Goal: Task Accomplishment & Management: Manage account settings

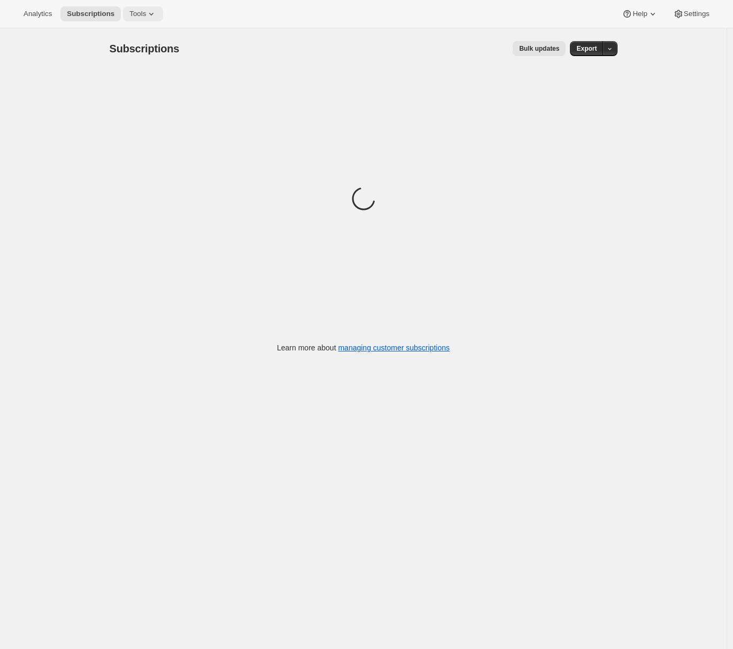
click at [146, 14] on span "Tools" at bounding box center [137, 14] width 17 height 9
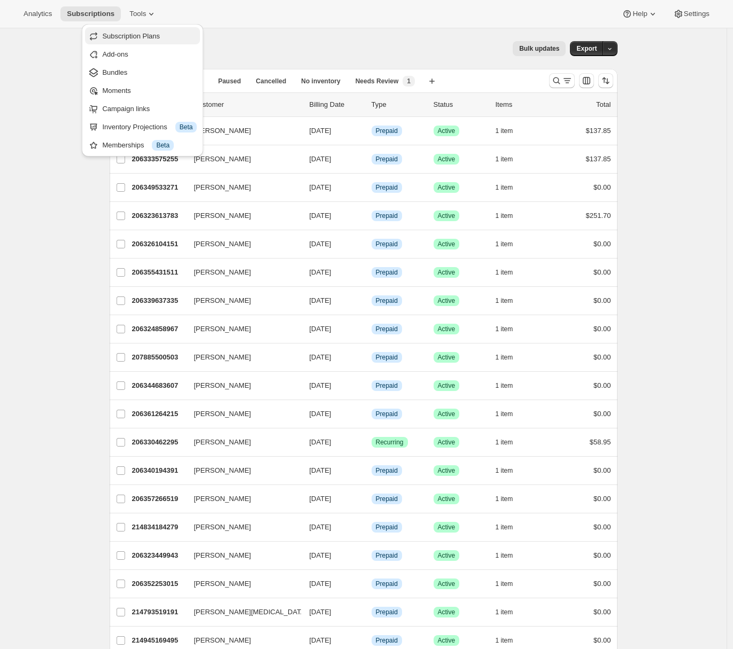
click at [136, 38] on span "Subscription Plans" at bounding box center [131, 36] width 58 height 8
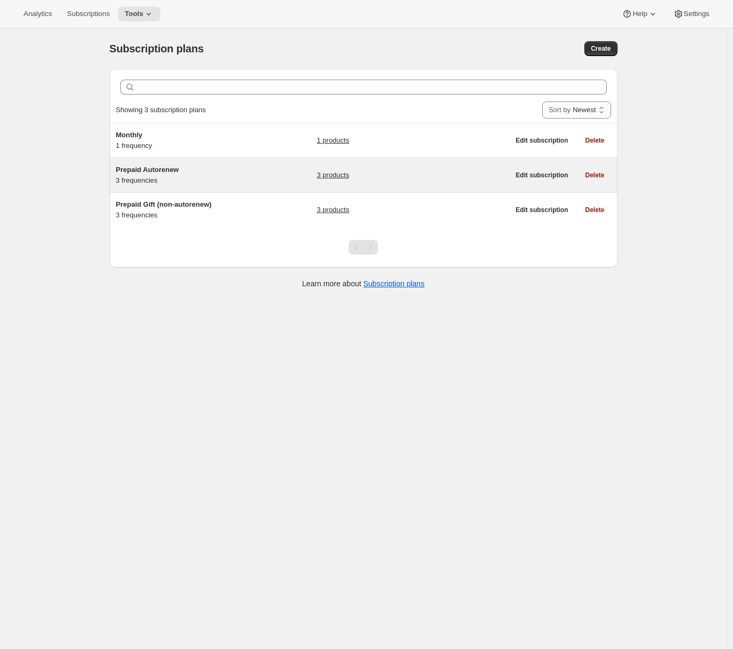
click at [187, 169] on h5 "Prepaid Autorenew" at bounding box center [183, 170] width 134 height 11
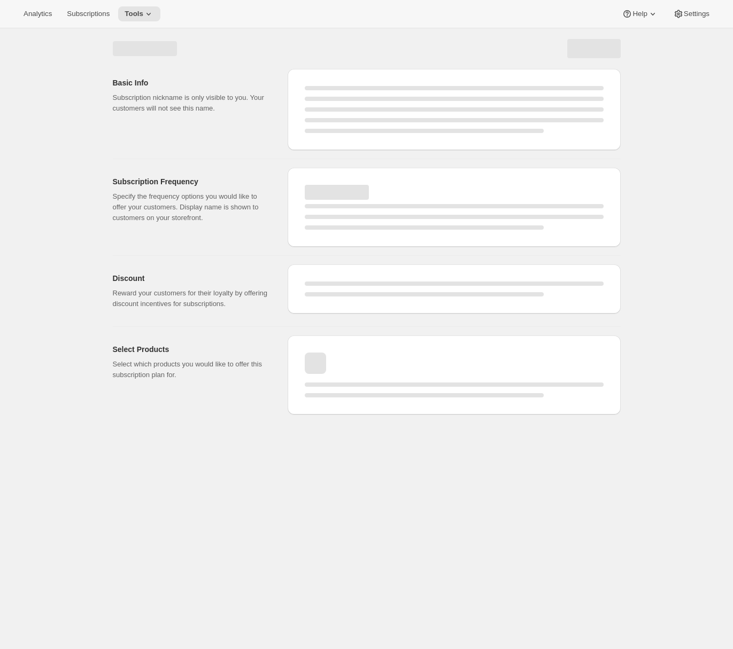
select select "WEEK"
select select "MONTH"
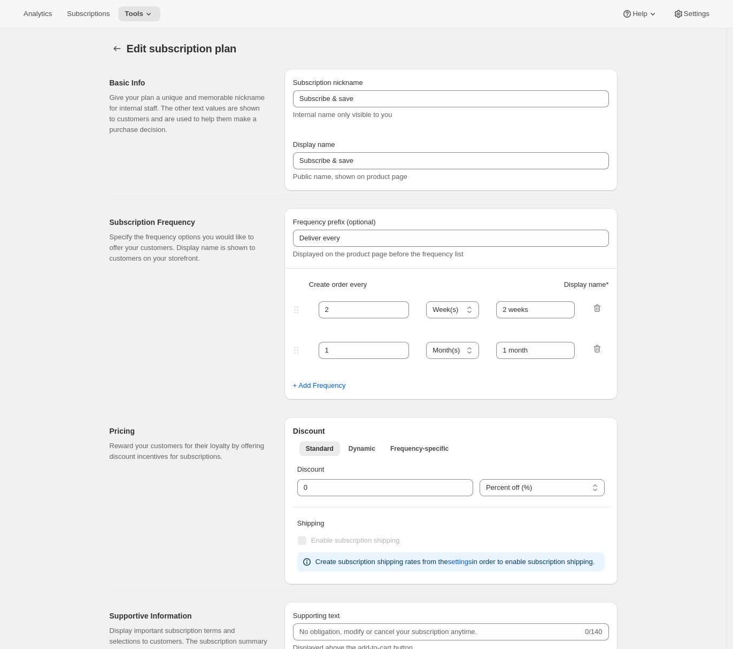
type input "Prepaid Autorenew"
type input "Members Save 15% Every Day in Our Beauty Store"
checkbox input "true"
select select "ENABLED"
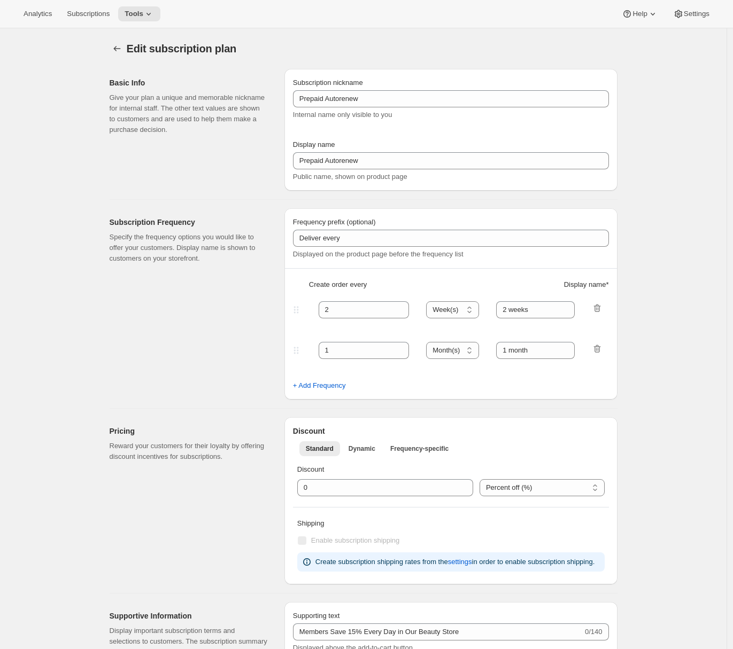
select select "ENABLED"
select select "MONTH"
select select "MONTHDAY"
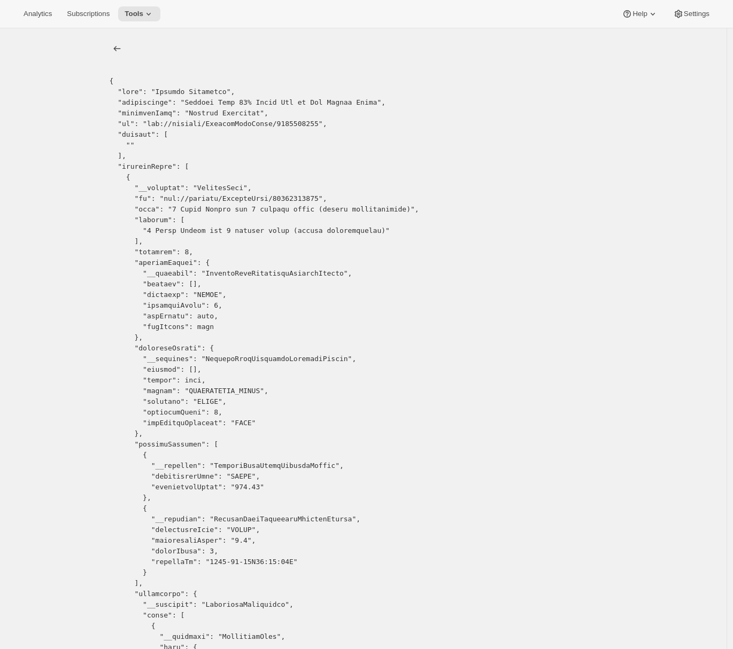
copy pre "18507923543"
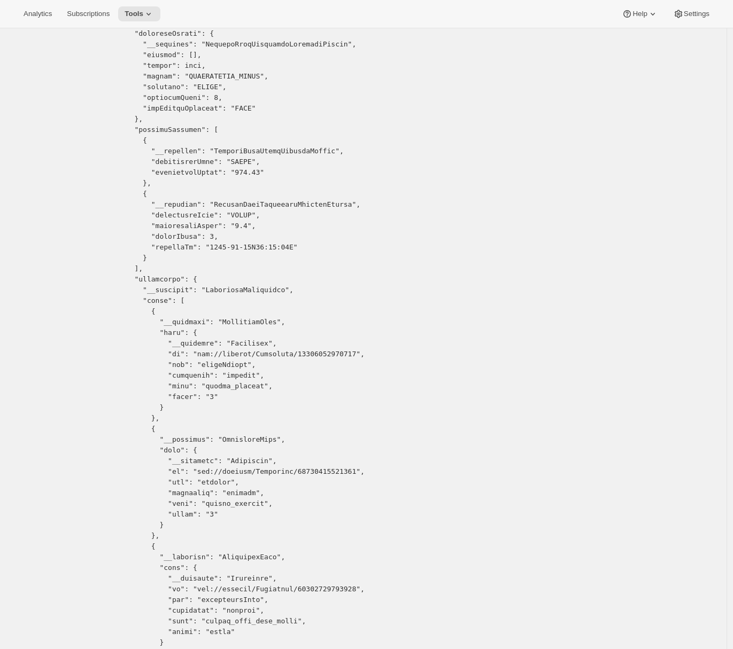
scroll to position [56, 0]
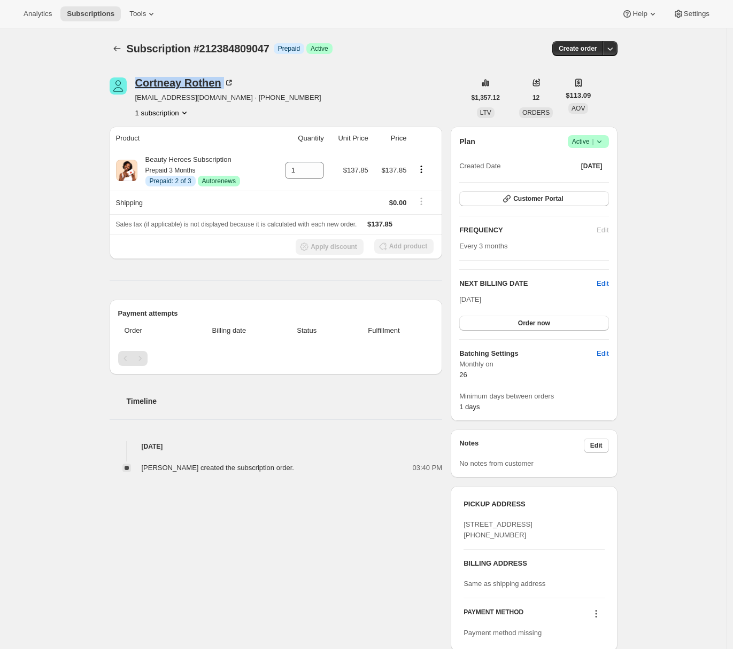
drag, startPoint x: 229, startPoint y: 84, endPoint x: 141, endPoint y: 85, distance: 88.2
click at [141, 85] on div "Cortneay Rothen" at bounding box center [184, 83] width 99 height 11
click at [184, 84] on div "[PERSON_NAME]" at bounding box center [184, 83] width 99 height 11
click at [561, 199] on span "Customer Portal" at bounding box center [538, 199] width 50 height 9
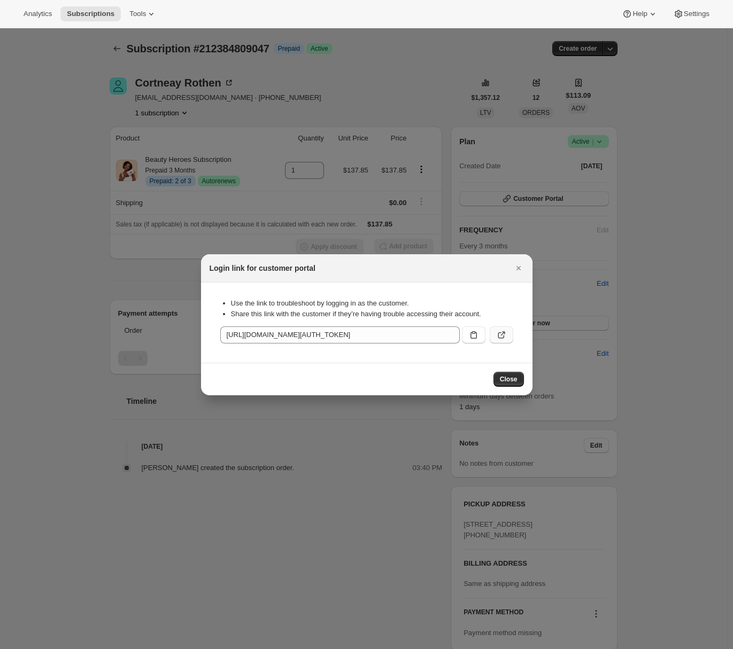
click at [504, 335] on icon ":r1g:" at bounding box center [501, 335] width 11 height 11
click at [519, 269] on icon "Close" at bounding box center [518, 268] width 4 height 4
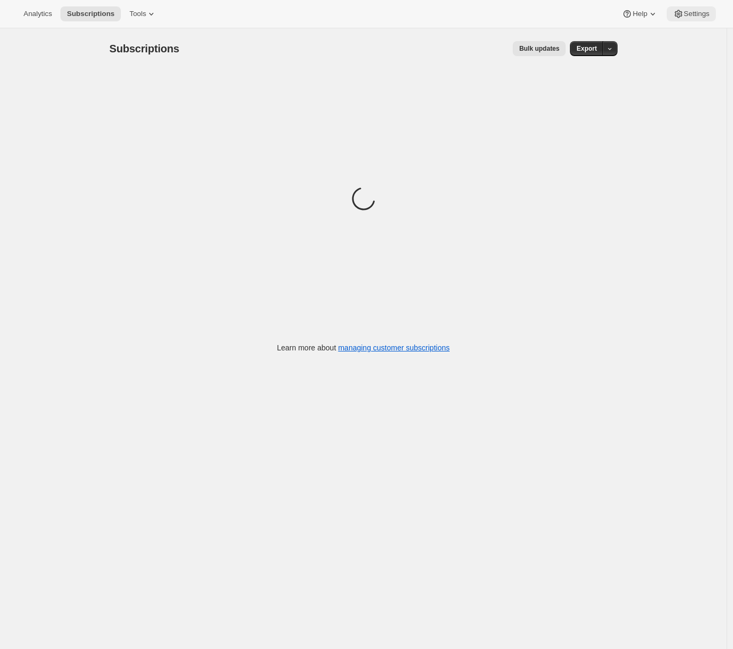
click at [686, 18] on span "Settings" at bounding box center [697, 14] width 26 height 9
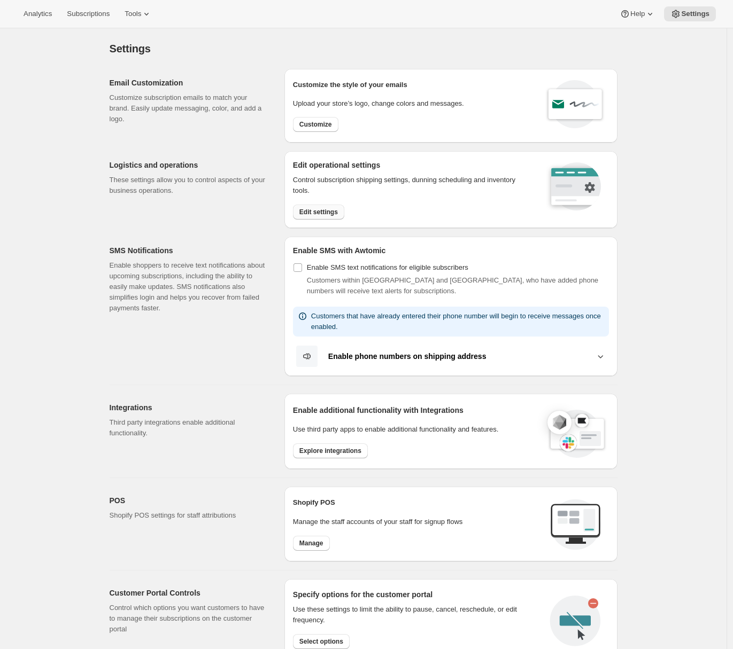
click at [331, 216] on button "Edit settings" at bounding box center [318, 212] width 51 height 15
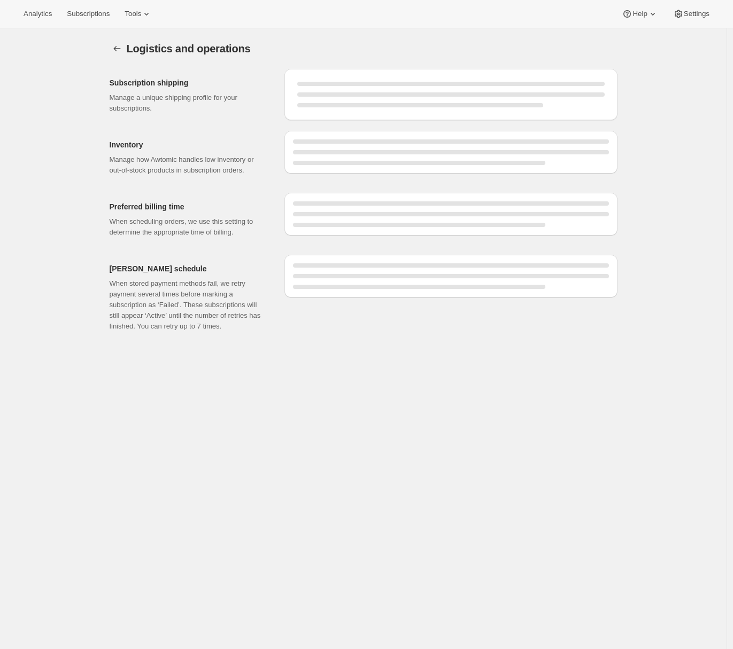
select select "11:00"
select select "PM"
select select "DAY"
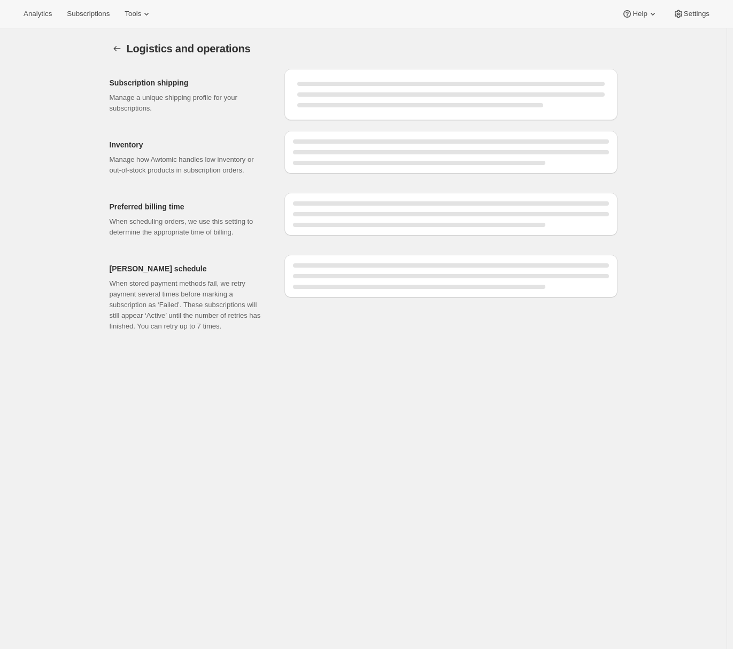
select select "DAY"
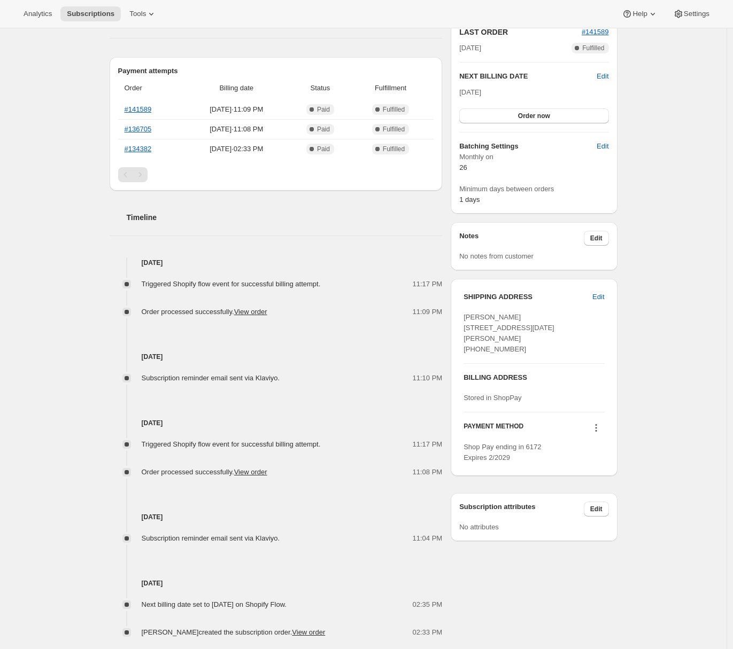
scroll to position [35, 0]
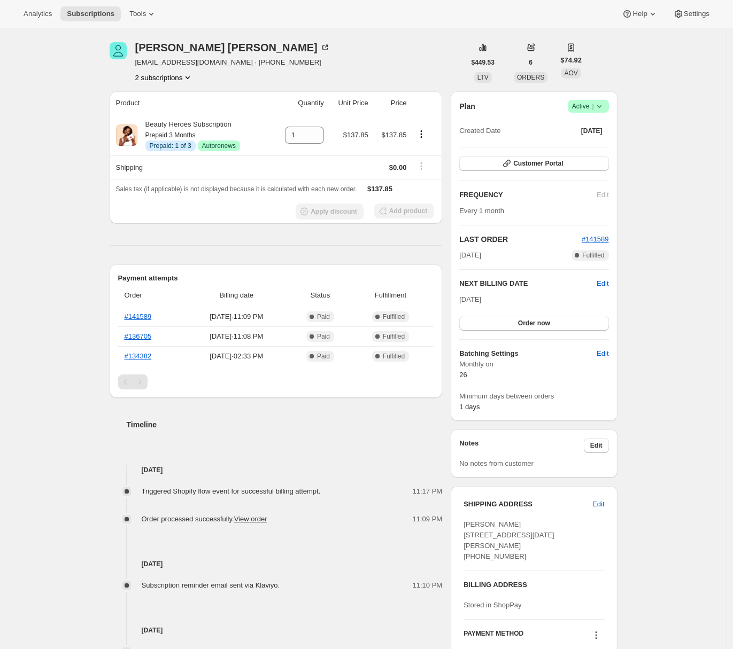
click at [192, 75] on icon "Product actions" at bounding box center [187, 77] width 11 height 11
click at [162, 119] on span "213258371159" at bounding box center [151, 116] width 47 height 8
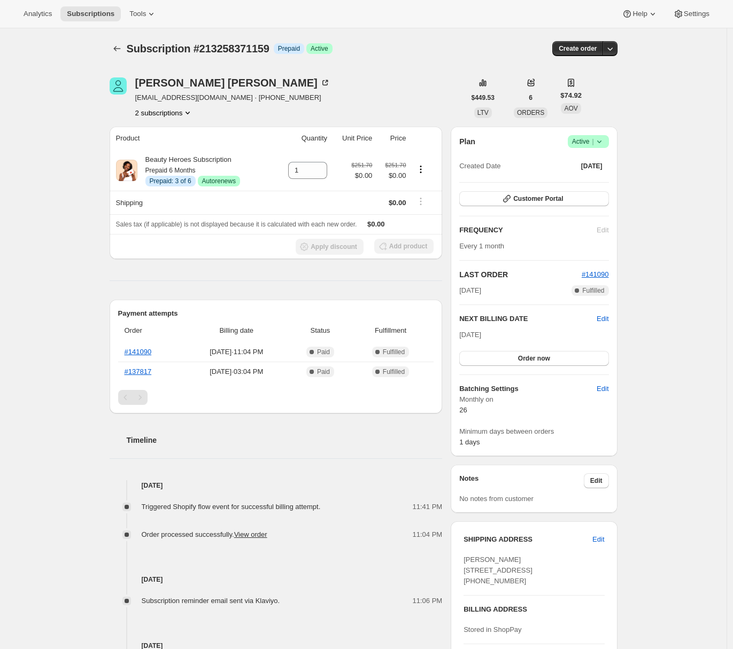
click at [505, 570] on span "Chiara Bonardi Schlegel 16 Green Point Lane Novato CA, 94945 United States +141…" at bounding box center [497, 570] width 69 height 29
drag, startPoint x: 468, startPoint y: 561, endPoint x: 525, endPoint y: 597, distance: 68.2
click at [525, 587] on div "Chiara Bonardi Schlegel 16 Green Point Lane Novato CA, 94945 United States +141…" at bounding box center [533, 571] width 141 height 32
copy span "Chiara Bonardi Schlegel 16 Green Point Lane Novato CA, 94945 United States +141…"
click at [469, 563] on span "Chiara Bonardi Schlegel 16 Green Point Lane Novato CA, 94945 United States +141…" at bounding box center [497, 570] width 69 height 29
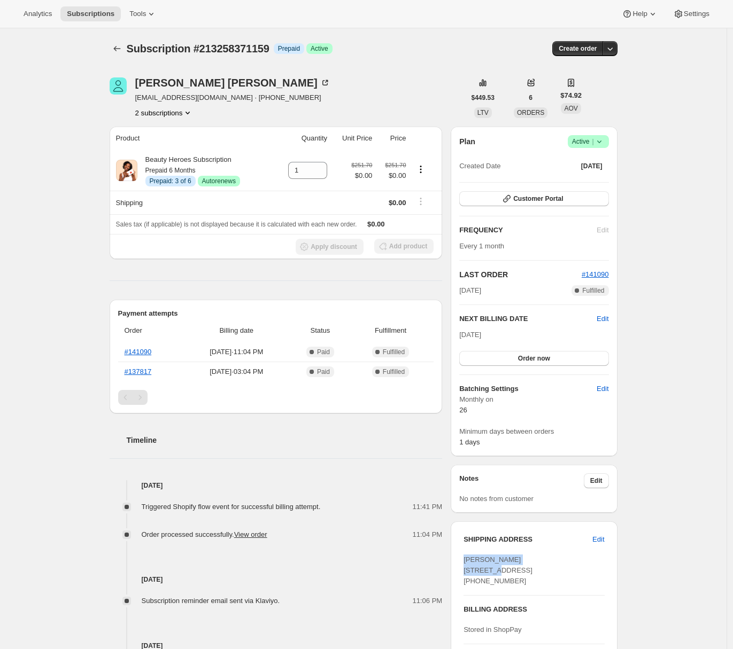
drag, startPoint x: 467, startPoint y: 557, endPoint x: 545, endPoint y: 555, distance: 78.1
click at [545, 555] on div "Chiara Bonardi Schlegel 16 Green Point Lane Novato CA, 94945 United States +141…" at bounding box center [533, 571] width 141 height 32
copy span "Chiara Bonardi Schlegel"
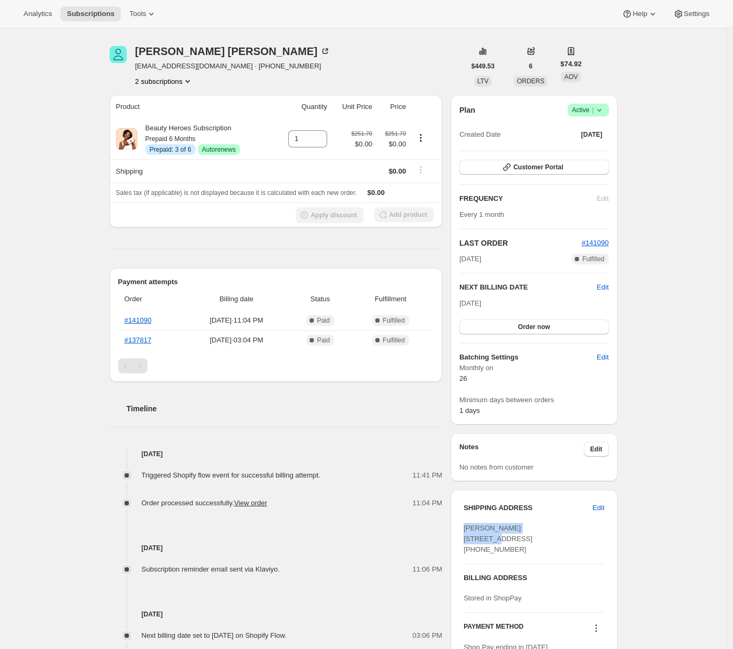
drag, startPoint x: 529, startPoint y: 574, endPoint x: 466, endPoint y: 531, distance: 75.5
click at [466, 531] on div "Chiara Bonardi Schlegel 16 Green Point Lane Novato CA, 94945 United States +141…" at bounding box center [533, 539] width 141 height 32
copy span "Chiara Bonardi Schlegel 16 Green Point Lane Novato CA, 94945 United States +141…"
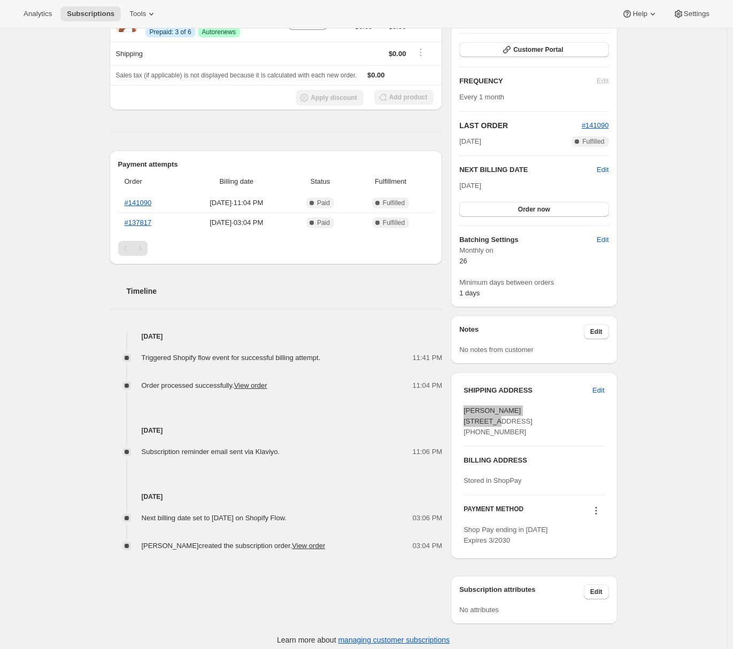
scroll to position [0, 0]
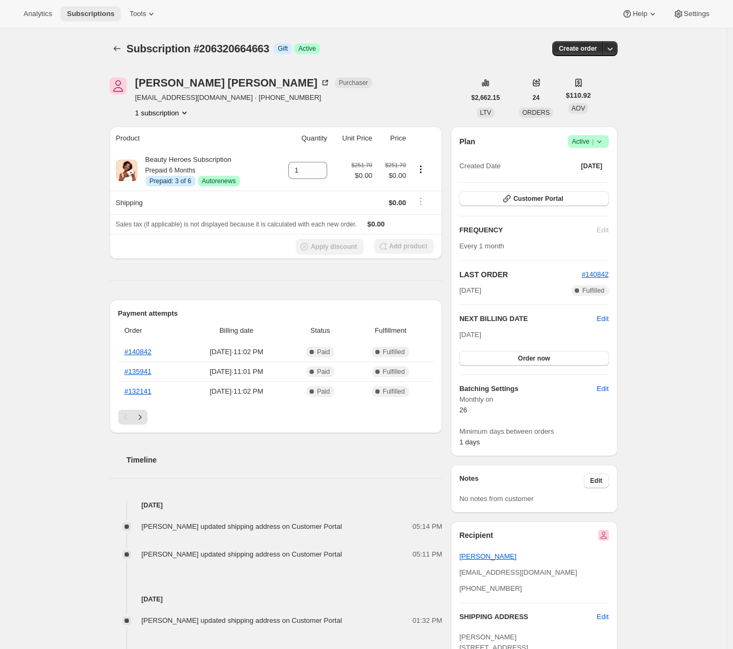
click at [86, 16] on span "Subscriptions" at bounding box center [91, 14] width 48 height 9
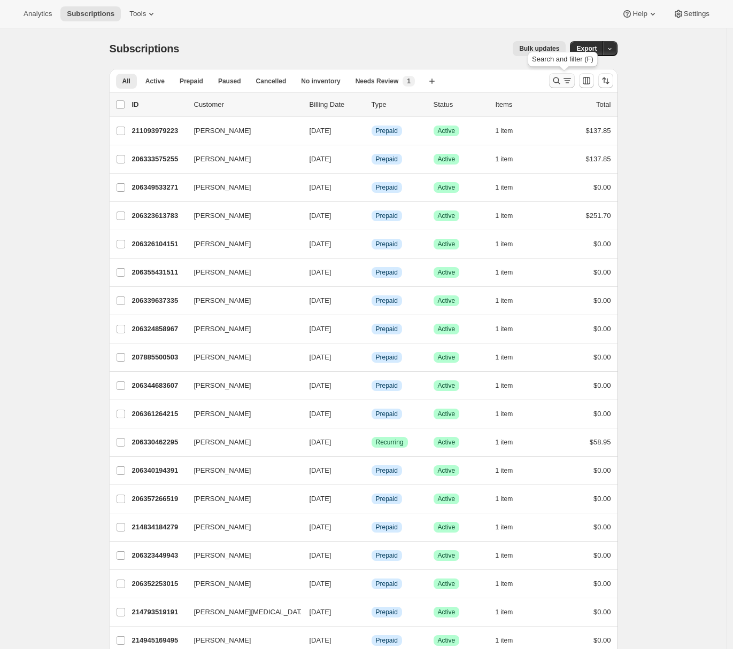
click at [551, 82] on button "Search and filter results" at bounding box center [562, 80] width 26 height 15
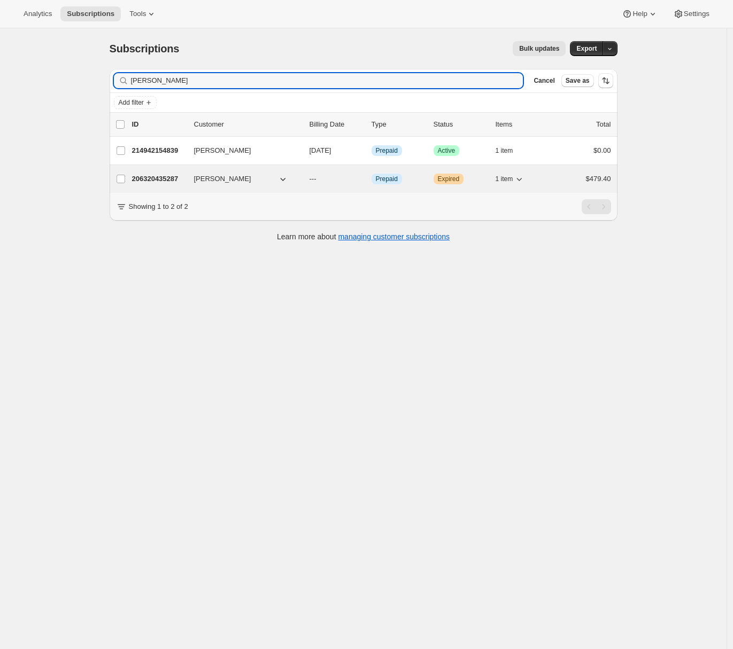
type input "Carol Paz"
click at [158, 175] on p "206320435287" at bounding box center [158, 179] width 53 height 11
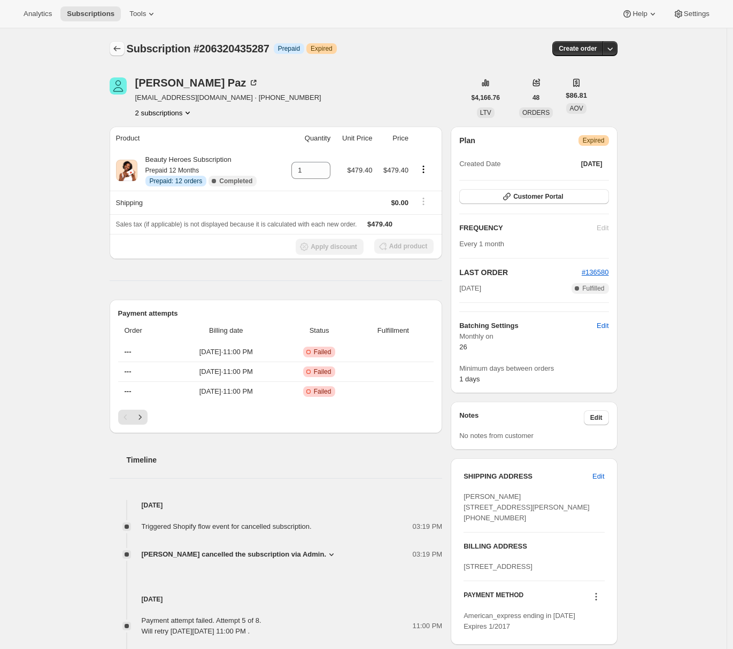
click at [122, 45] on icon "Subscriptions" at bounding box center [117, 48] width 11 height 11
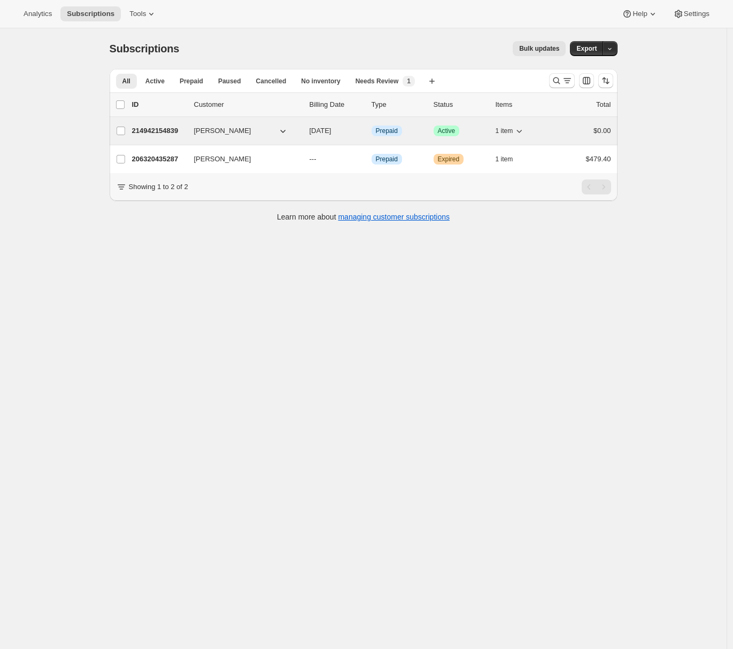
click at [155, 138] on div "214942154839 Carol Paz 09/26/2025 Info Prepaid Success Active 1 item $0.00" at bounding box center [371, 130] width 479 height 15
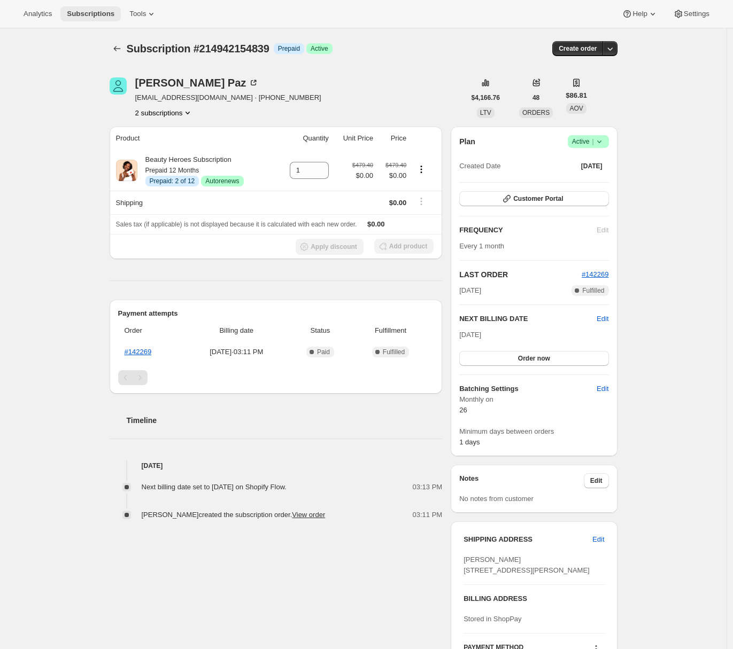
click at [87, 16] on span "Subscriptions" at bounding box center [91, 14] width 48 height 9
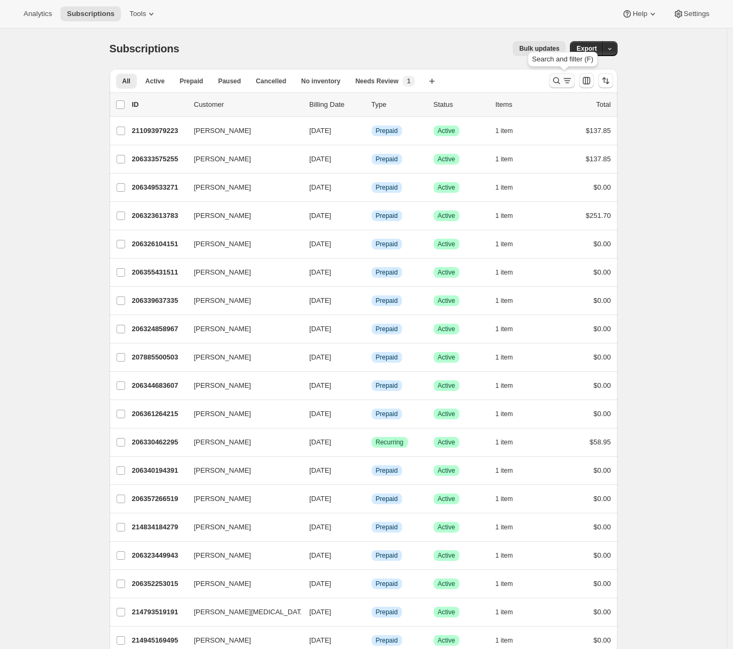
click at [556, 81] on icon "Search and filter results" at bounding box center [556, 80] width 11 height 11
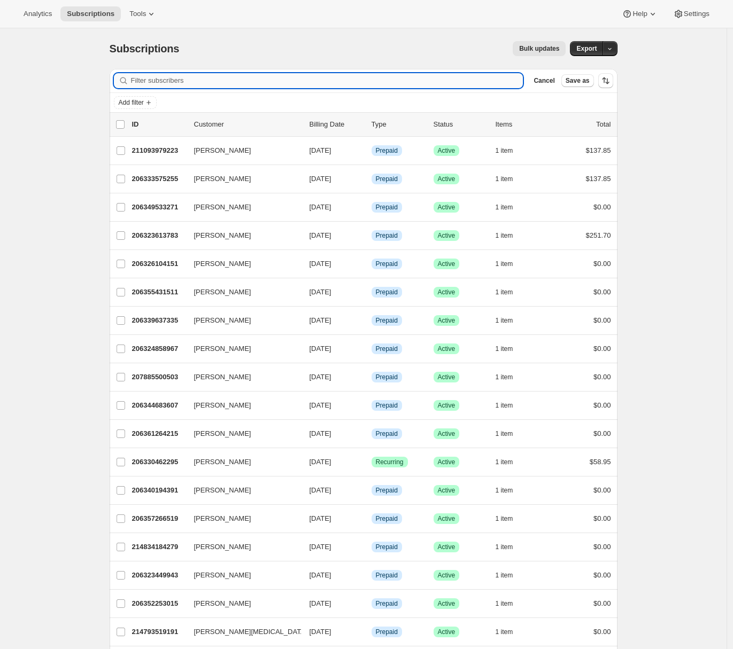
paste input "Sarah Ladd"
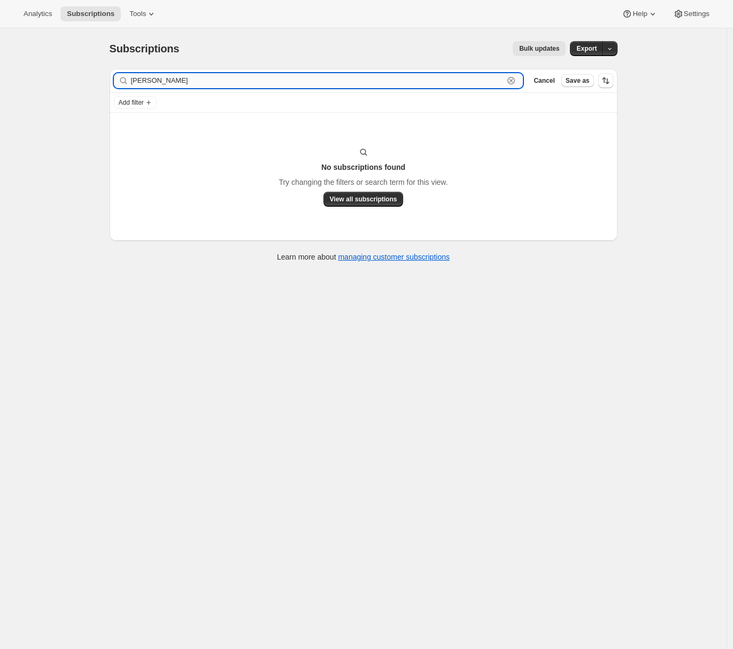
click at [141, 79] on input "Sarah Ladd" at bounding box center [317, 80] width 373 height 15
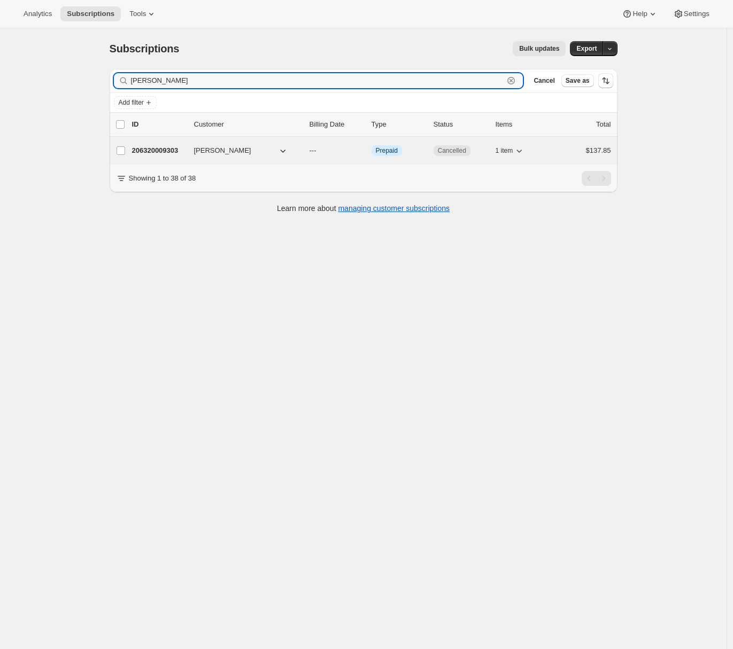
type input "sara ladd"
click at [151, 146] on p "206320009303" at bounding box center [158, 150] width 53 height 11
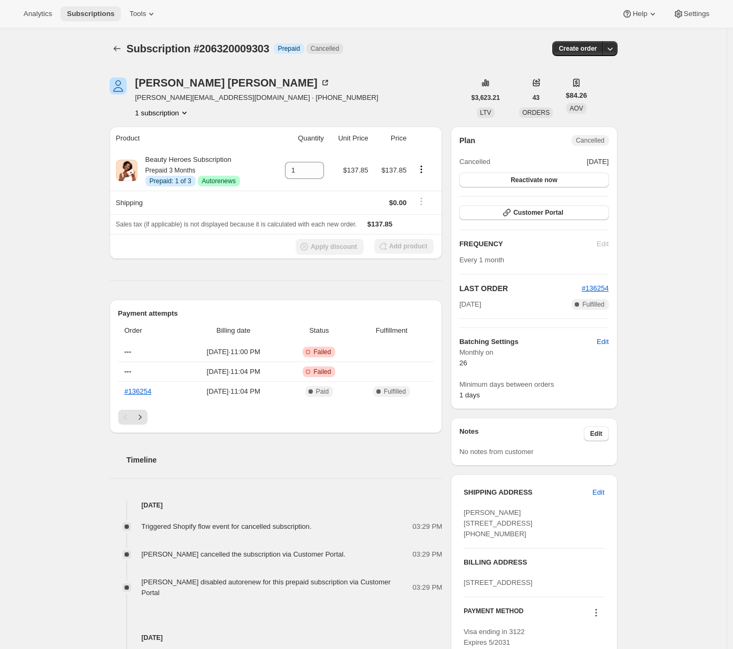
click at [86, 19] on button "Subscriptions" at bounding box center [90, 13] width 60 height 15
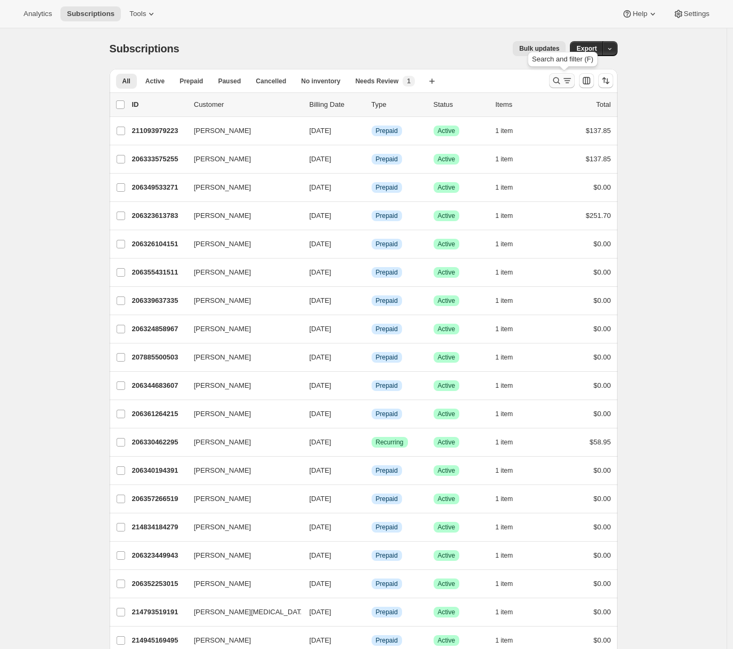
click at [571, 83] on icon "Search and filter results" at bounding box center [567, 80] width 11 height 11
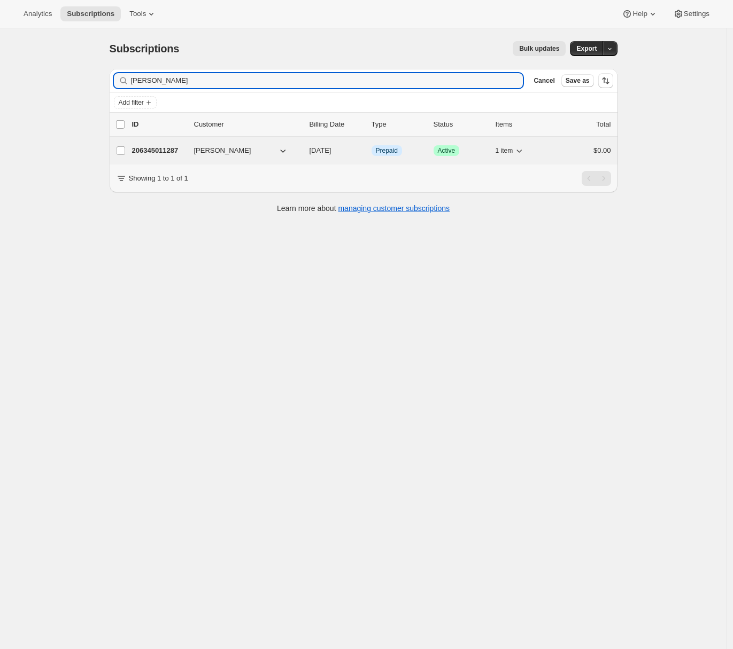
type input "Laura Olivo"
click at [148, 152] on p "206345011287" at bounding box center [158, 150] width 53 height 11
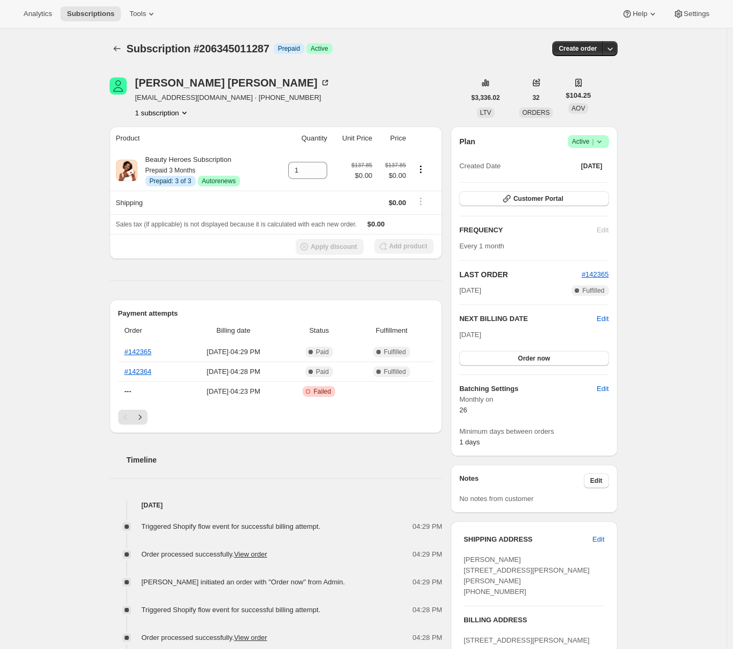
click at [76, 372] on div "Subscription #206345011287. This page is ready Subscription #206345011287 Info …" at bounding box center [363, 635] width 726 height 1215
click at [136, 371] on link "#142364" at bounding box center [138, 372] width 27 height 8
